Goal: Information Seeking & Learning: Learn about a topic

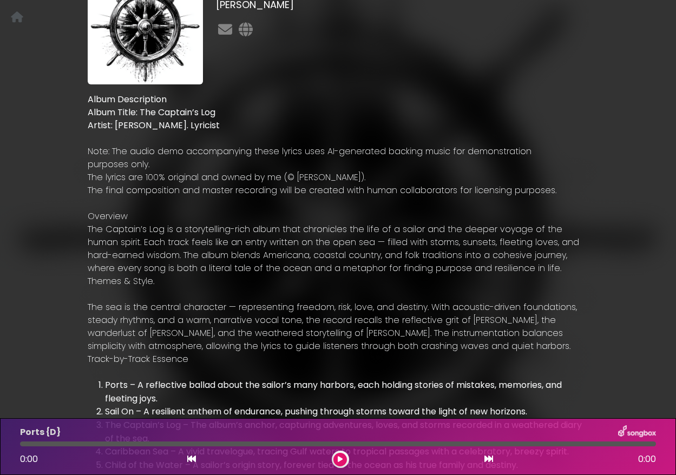
scroll to position [108, 0]
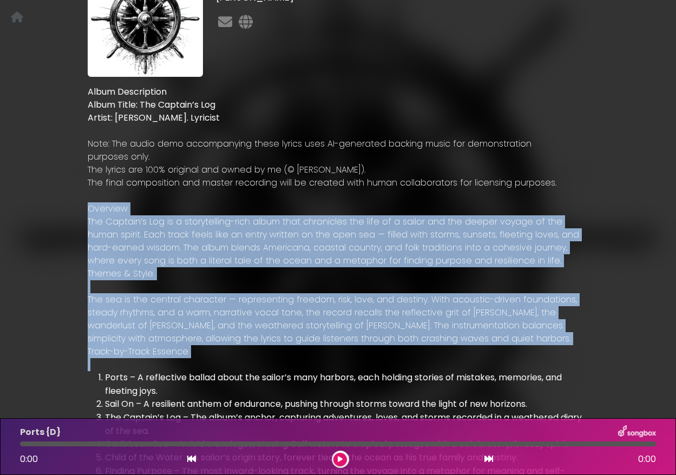
drag, startPoint x: 89, startPoint y: 208, endPoint x: 561, endPoint y: 364, distance: 497.4
click at [561, 364] on div "Album Description Album Title: The Captain’s Log Artist: Darrell Dragoo. Lyrici…" at bounding box center [338, 409] width 501 height 647
copy div "Overview The Captain’s Log is a storytelling-rich album that chronicles the lif…"
click at [167, 302] on p "The sea is the central character — representing freedom, risk, love, and destin…" at bounding box center [338, 319] width 501 height 52
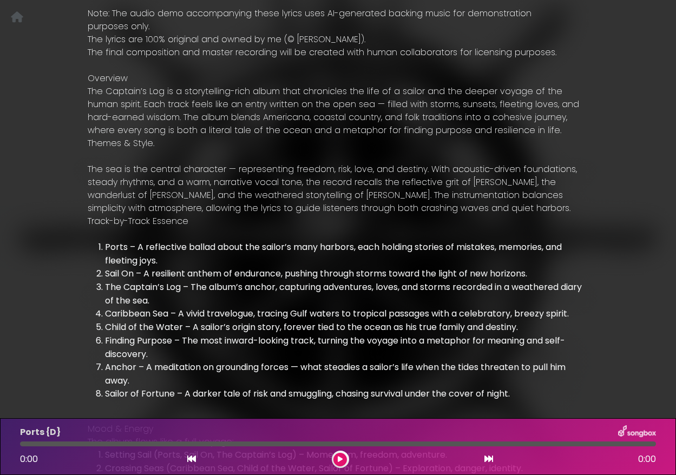
scroll to position [271, 0]
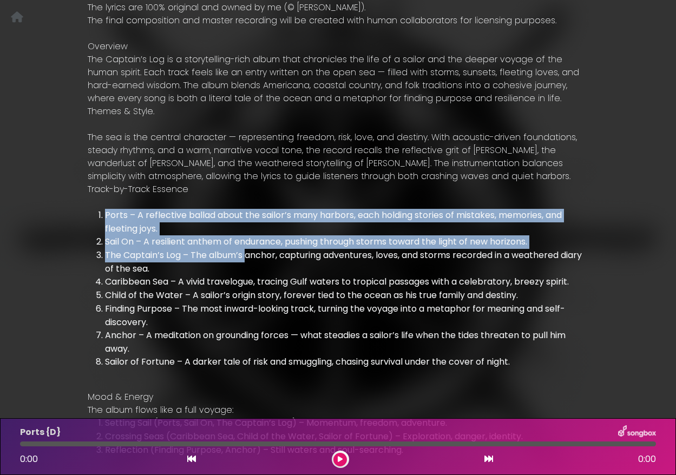
drag, startPoint x: 97, startPoint y: 214, endPoint x: 213, endPoint y: 252, distance: 121.4
click at [218, 253] on ol "Ports – A reflective ballad about the sailor’s many harbors, each holding stori…" at bounding box center [338, 289] width 501 height 160
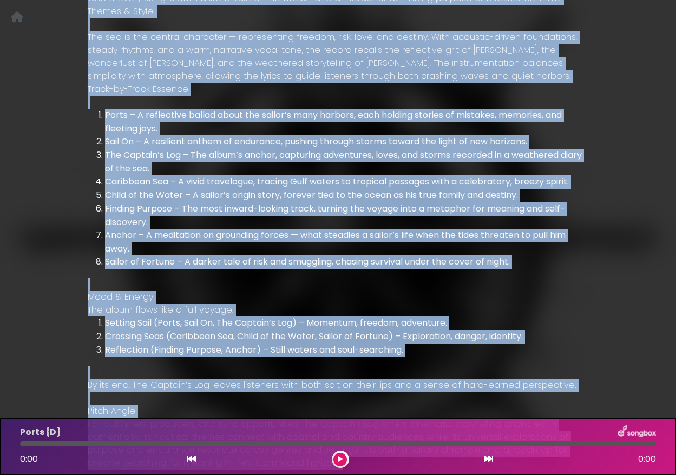
scroll to position [289, 0]
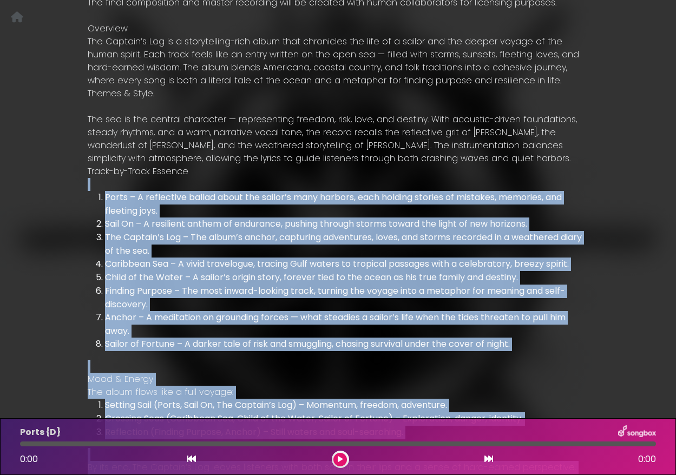
drag, startPoint x: 349, startPoint y: 237, endPoint x: 75, endPoint y: 185, distance: 278.9
click at [75, 185] on div "The Captain's Log Album Lyrics Darrell Dragoo Album Description" at bounding box center [338, 361] width 617 height 1212
copy div "Ports – A reflective ballad about the sailor’s many harbors, each holding stori…"
click at [47, 348] on div "The Captain's Log Album Lyrics Darrell Dragoo Album Description" at bounding box center [338, 361] width 617 height 1212
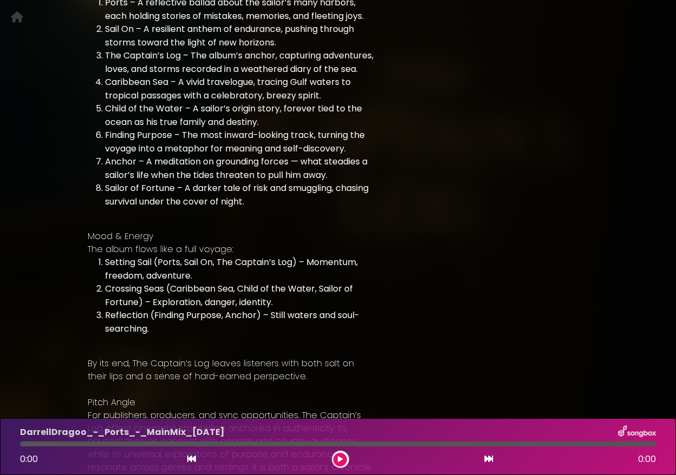
scroll to position [515, 0]
